Goal: Check status: Check status

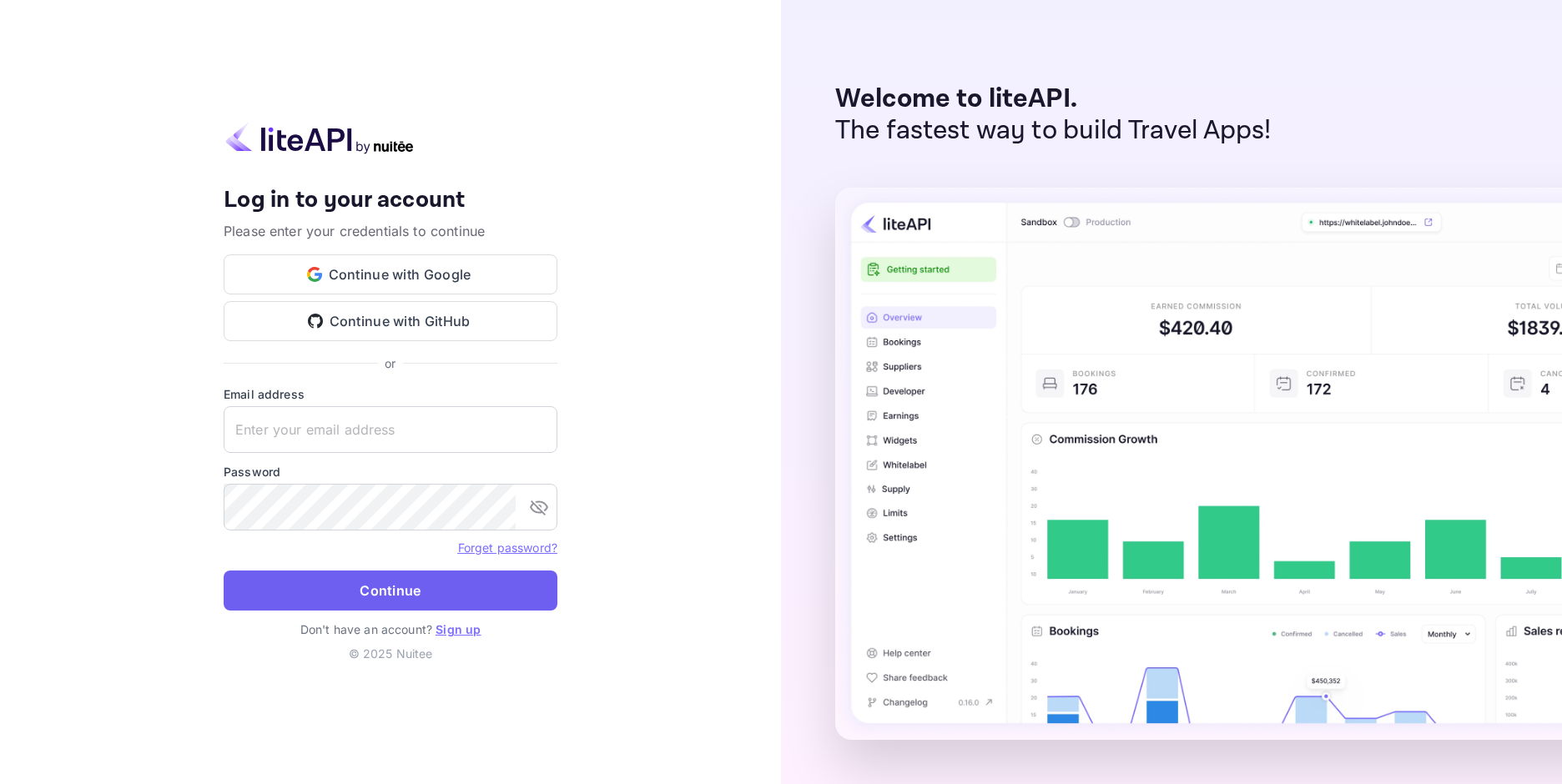
type input "[EMAIL_ADDRESS][DOMAIN_NAME]"
click at [369, 596] on button "Continue" at bounding box center [391, 590] width 334 height 40
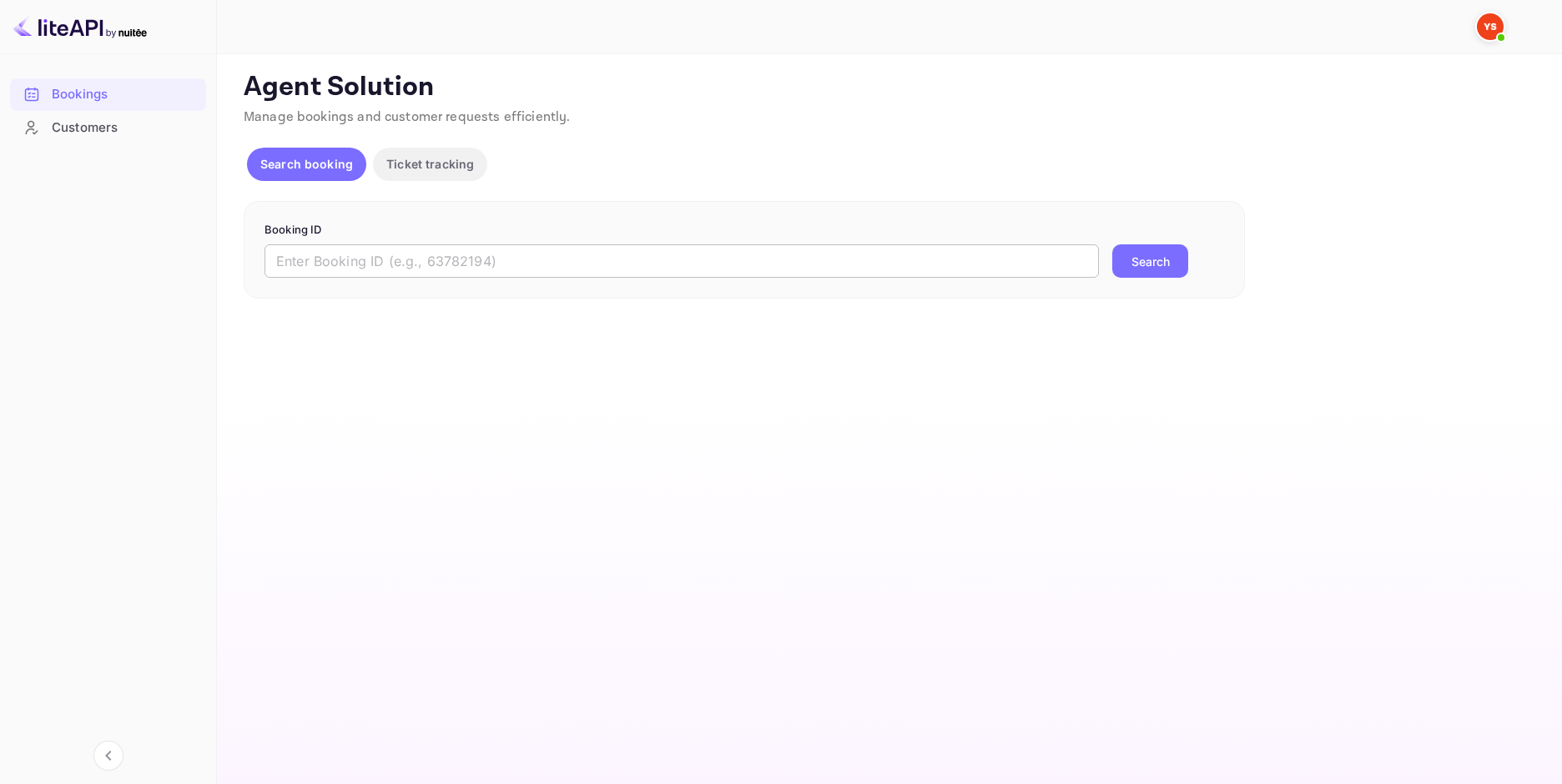
click at [635, 252] on input "text" at bounding box center [681, 261] width 834 height 34
paste input "9466389"
type input "9466389"
click at [1156, 262] on button "Search" at bounding box center [1151, 261] width 76 height 34
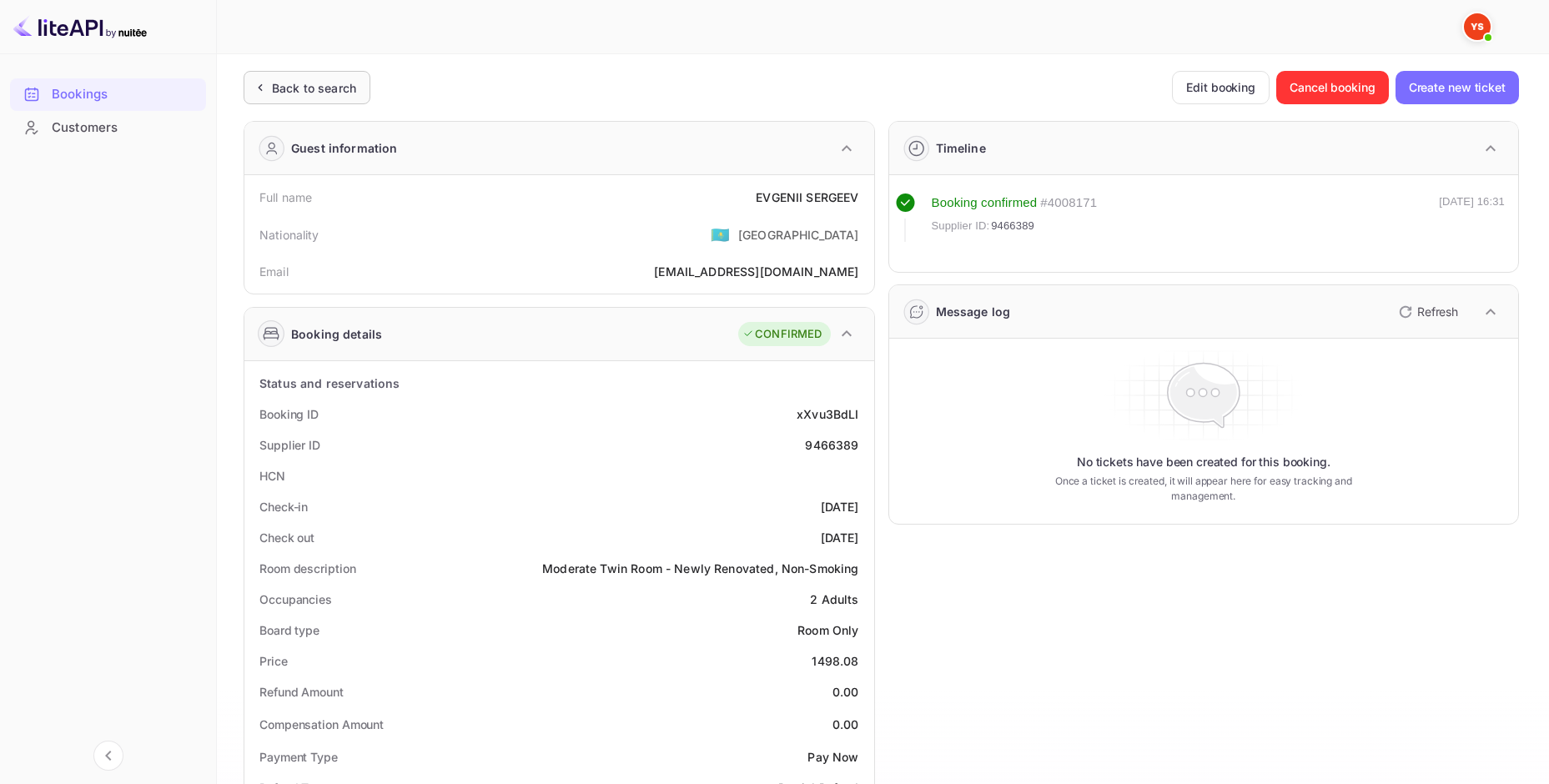
click at [319, 86] on div "Back to search" at bounding box center [314, 88] width 84 height 17
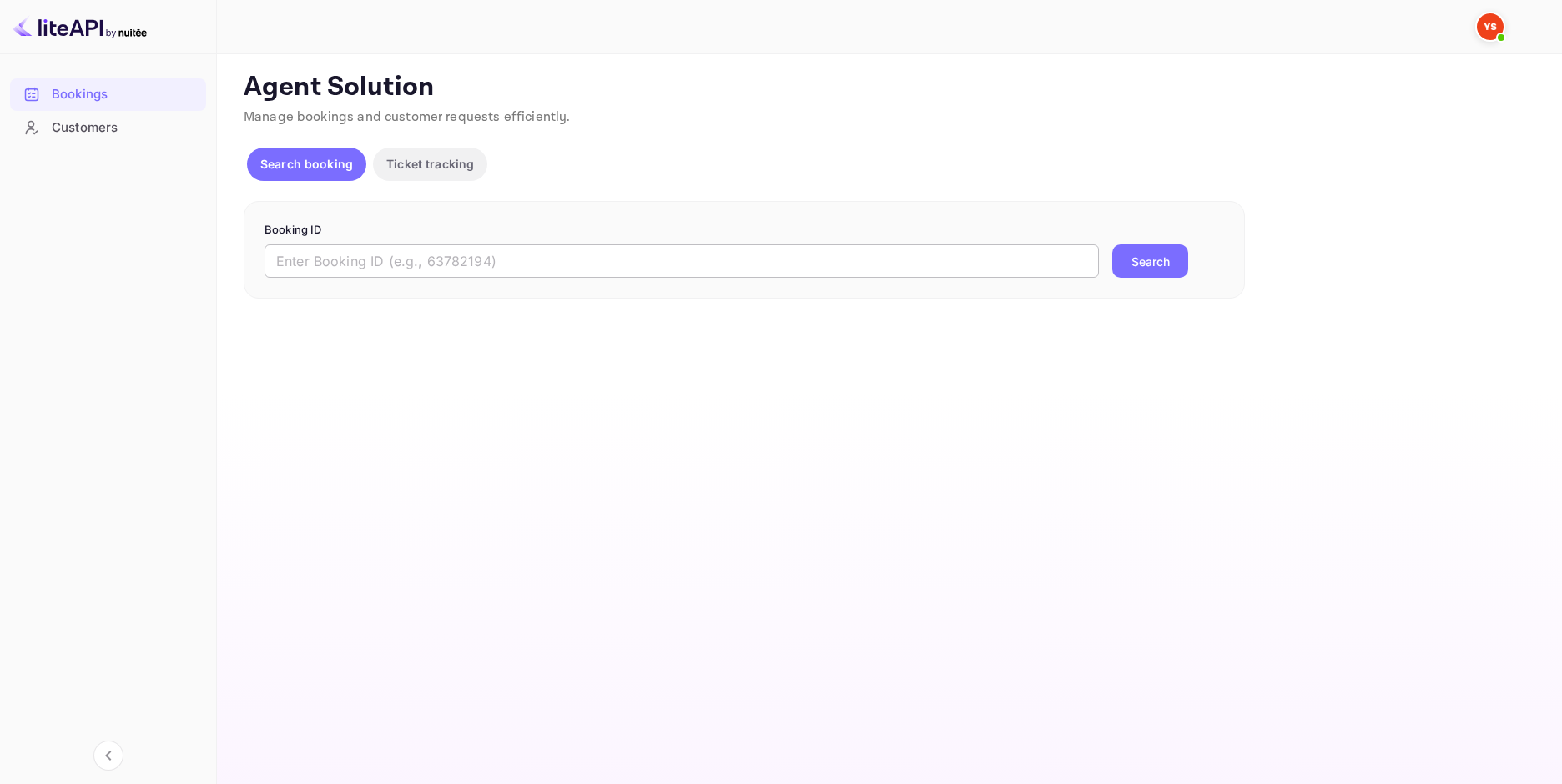
click at [641, 245] on input "text" at bounding box center [681, 261] width 834 height 34
paste input "9452517"
type input "9452517"
click at [1142, 272] on button "Search" at bounding box center [1151, 261] width 76 height 34
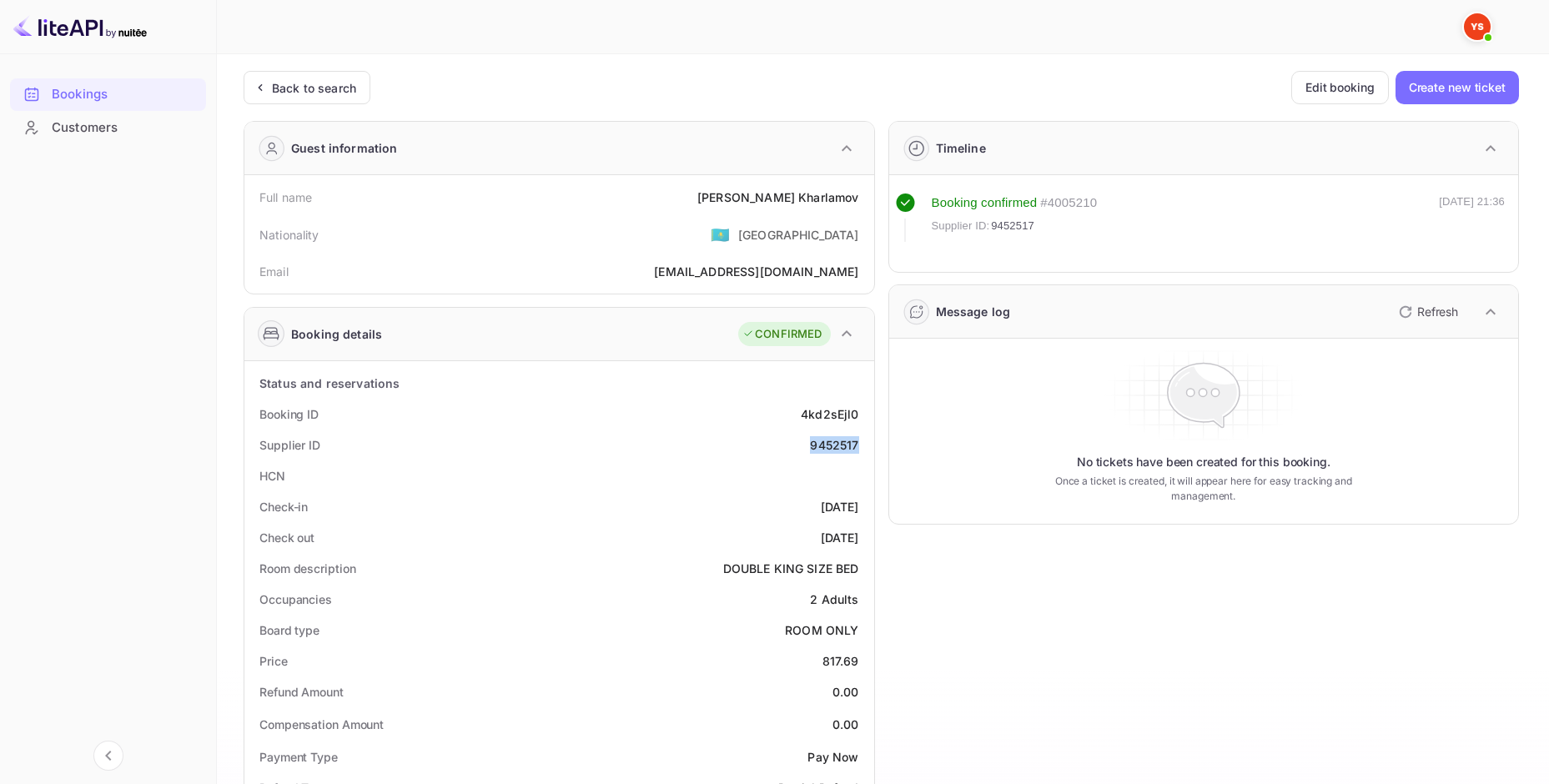
drag, startPoint x: 803, startPoint y: 447, endPoint x: 859, endPoint y: 445, distance: 56.0
click at [859, 445] on div "Supplier ID 9452517" at bounding box center [559, 445] width 616 height 31
drag, startPoint x: 326, startPoint y: 441, endPoint x: 257, endPoint y: 444, distance: 69.1
click at [257, 444] on div "Supplier ID 9452517" at bounding box center [559, 445] width 616 height 31
click at [258, 443] on div "Supplier ID 9452517" at bounding box center [559, 445] width 616 height 31
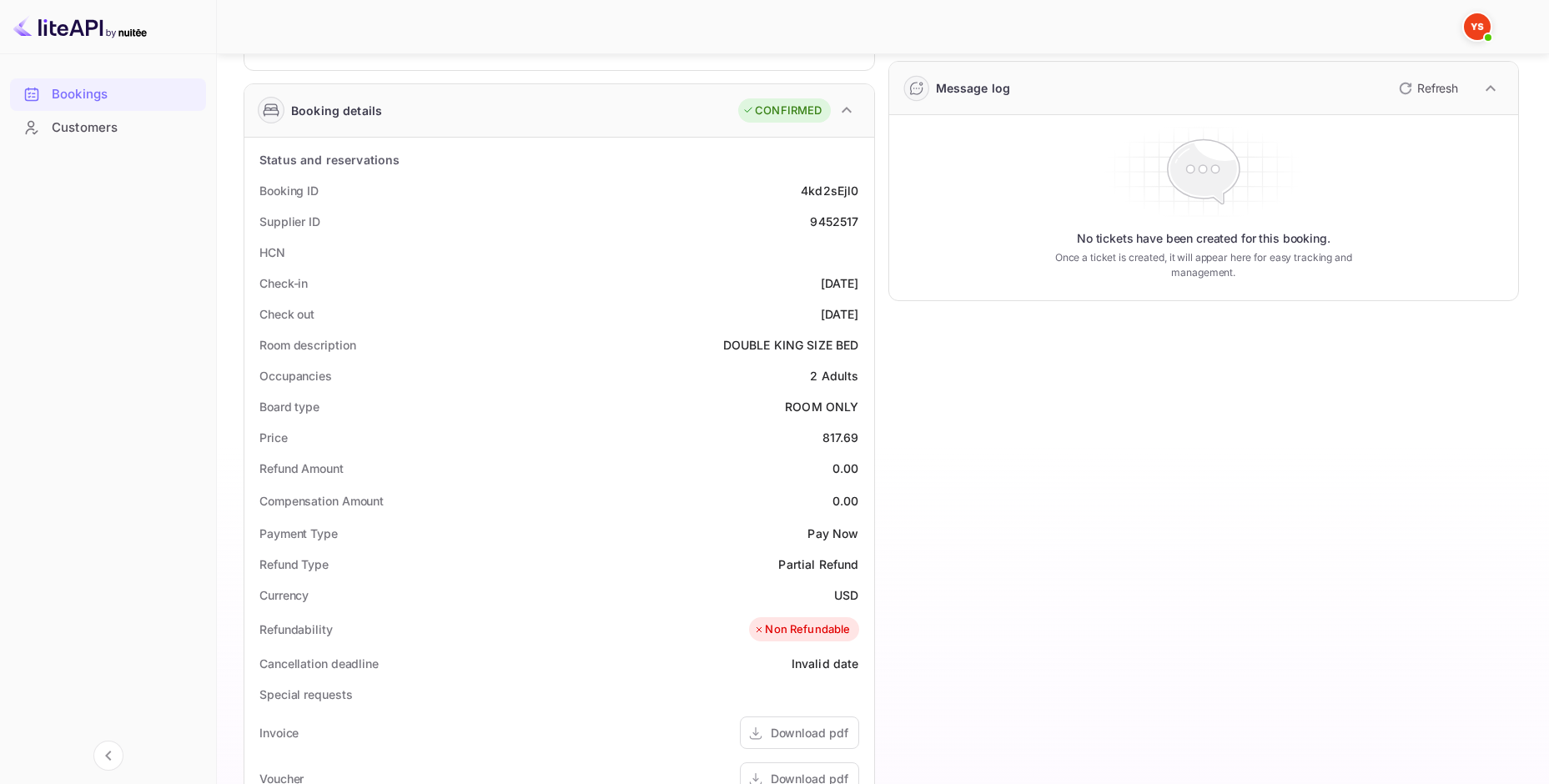
scroll to position [111, 0]
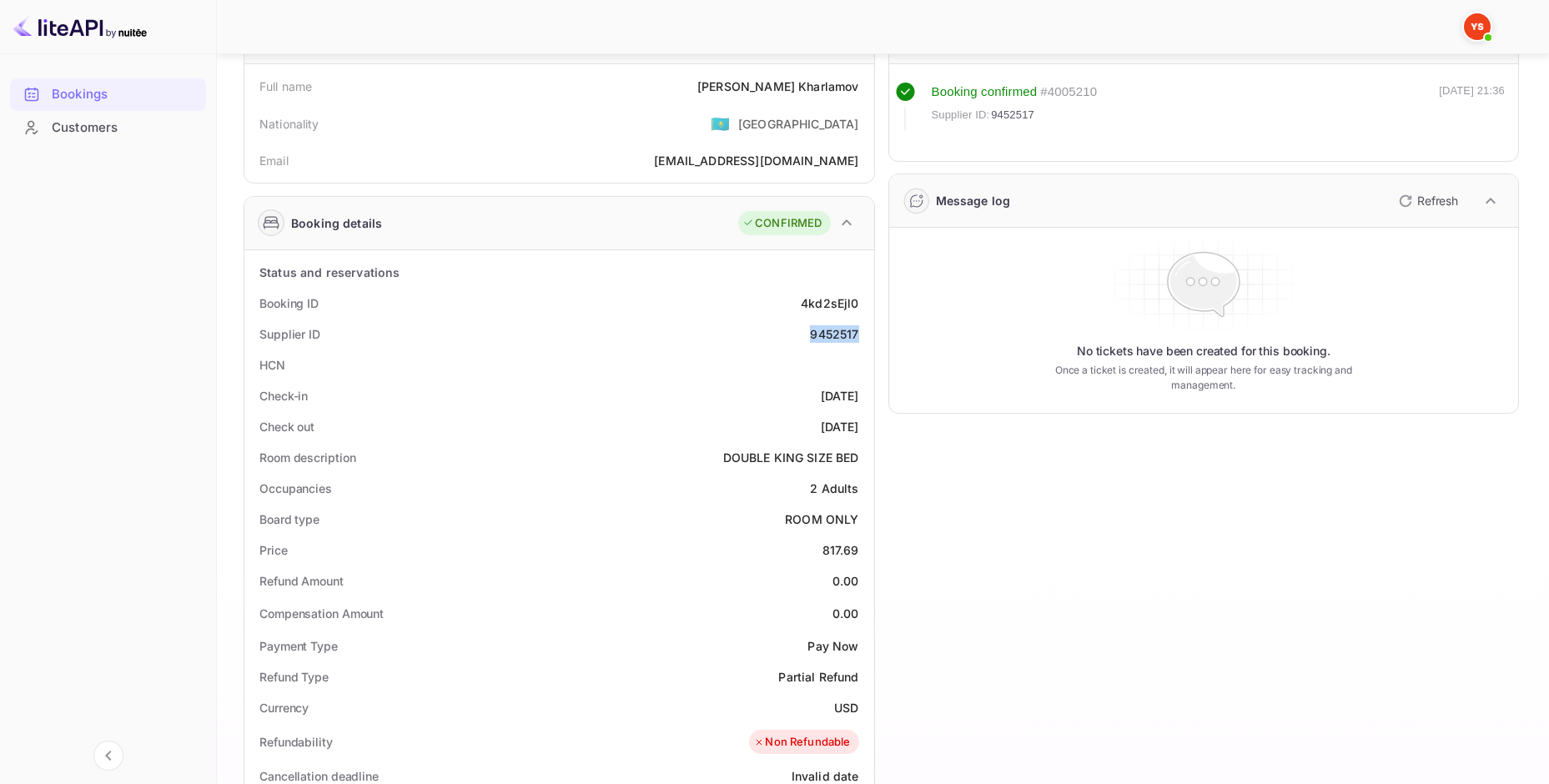
drag, startPoint x: 806, startPoint y: 336, endPoint x: 864, endPoint y: 339, distance: 58.1
click at [864, 339] on div "Supplier ID 9452517" at bounding box center [559, 335] width 616 height 31
drag, startPoint x: 857, startPoint y: 551, endPoint x: 825, endPoint y: 552, distance: 32.0
click at [825, 552] on div "Price 817.69" at bounding box center [559, 551] width 616 height 31
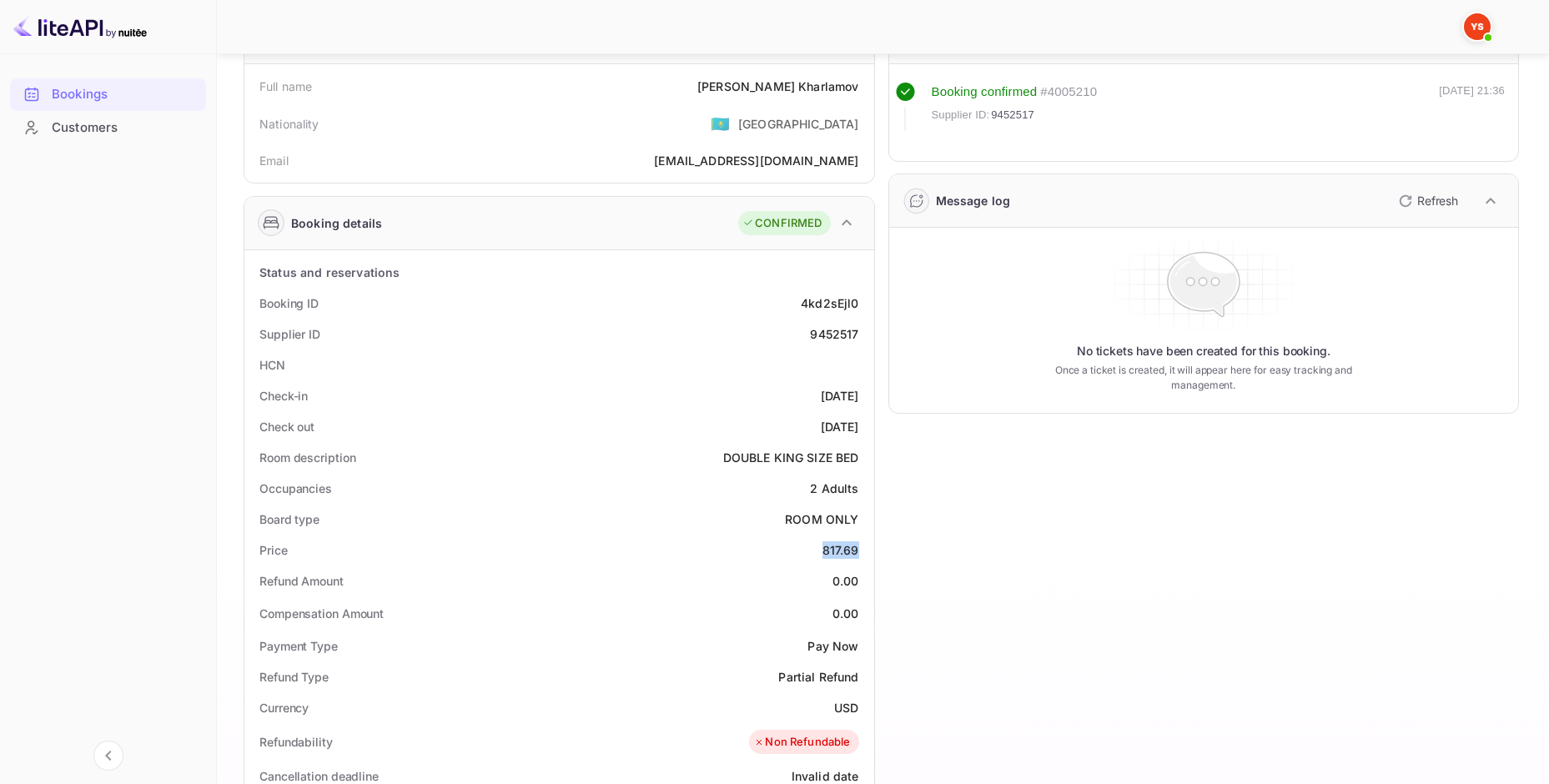
copy div "817.69"
